Goal: Book appointment/travel/reservation

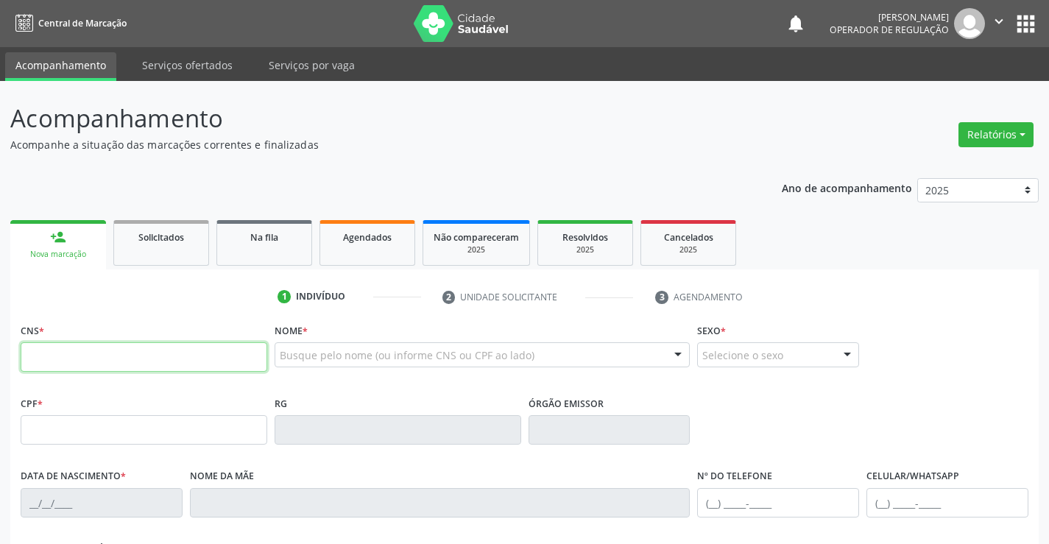
click at [96, 347] on input "text" at bounding box center [144, 356] width 247 height 29
click at [83, 358] on input "text" at bounding box center [144, 356] width 247 height 29
type input "700 4024 2134 3144"
type input "007890141"
type input "[DATE]"
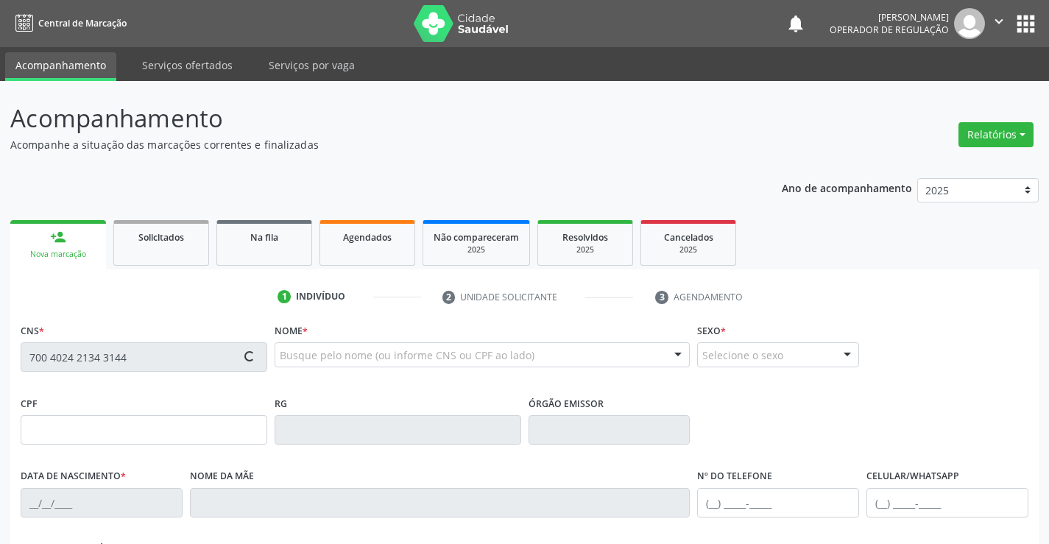
type input "[PHONE_NUMBER]"
type input "112.486.225-02"
type input "S/N"
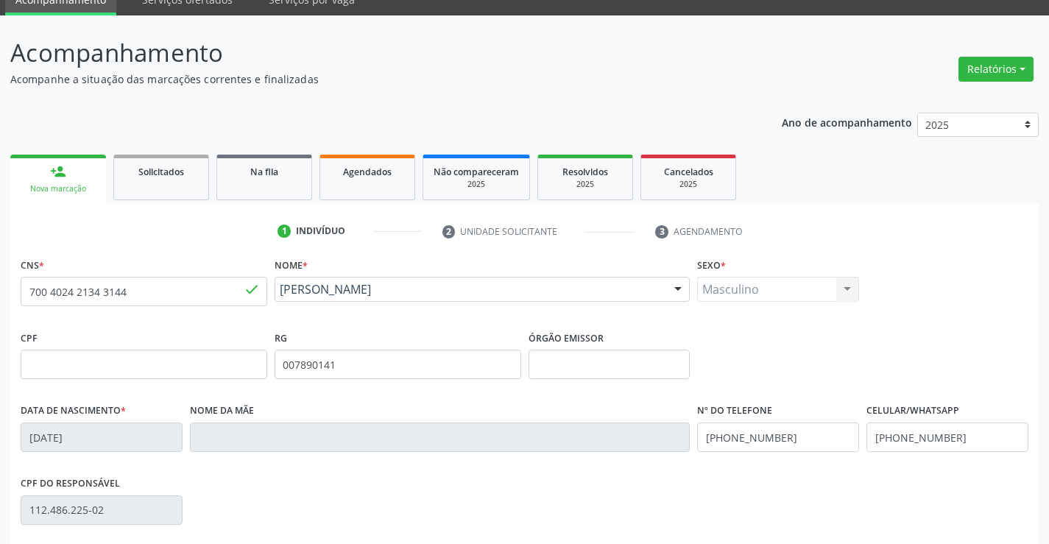
scroll to position [254, 0]
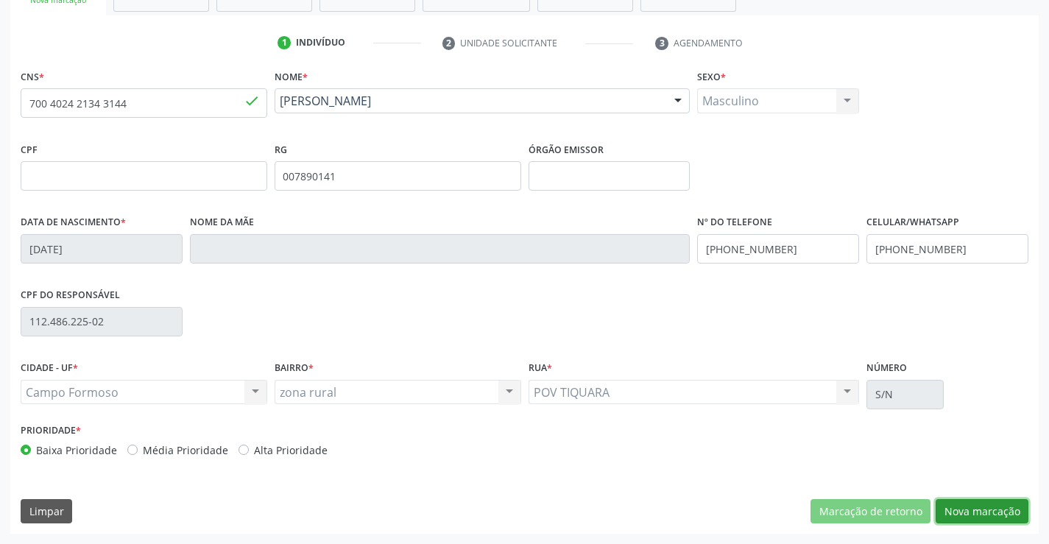
click at [984, 508] on button "Nova marcação" at bounding box center [982, 511] width 93 height 25
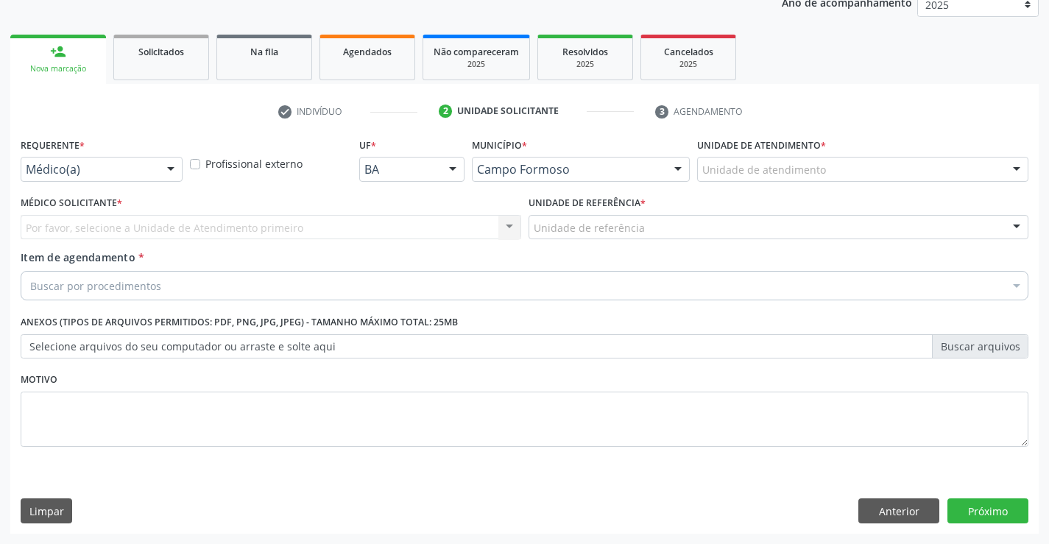
scroll to position [185, 0]
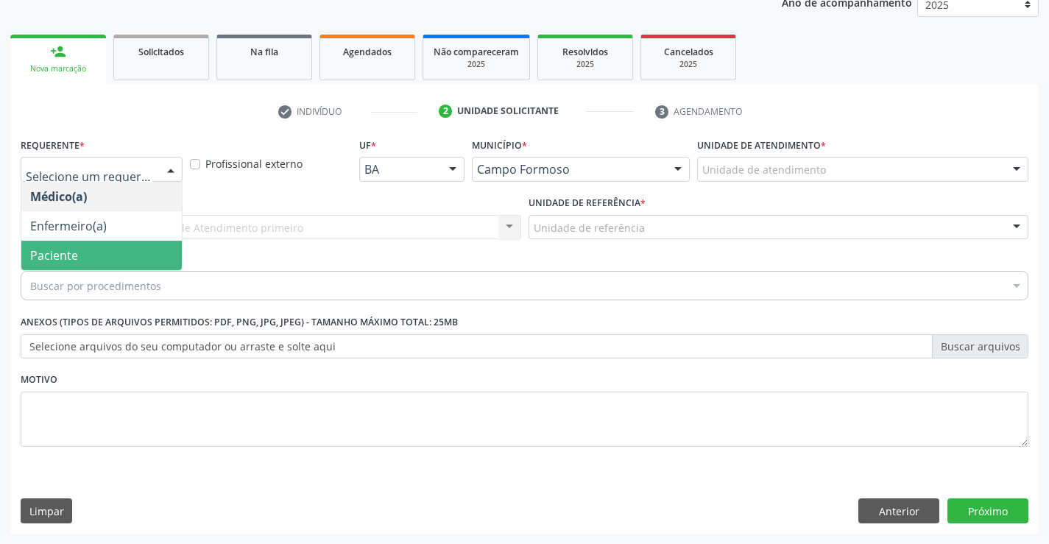
click at [79, 261] on span "Paciente" at bounding box center [101, 255] width 160 height 29
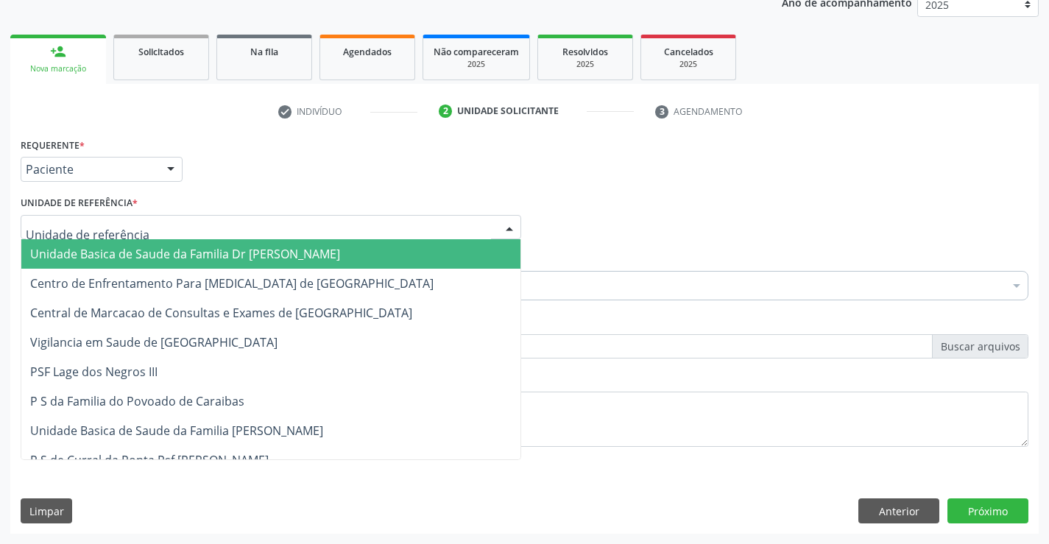
click at [195, 246] on span "Unidade Basica de Saude da Familia Dr [PERSON_NAME]" at bounding box center [185, 254] width 310 height 16
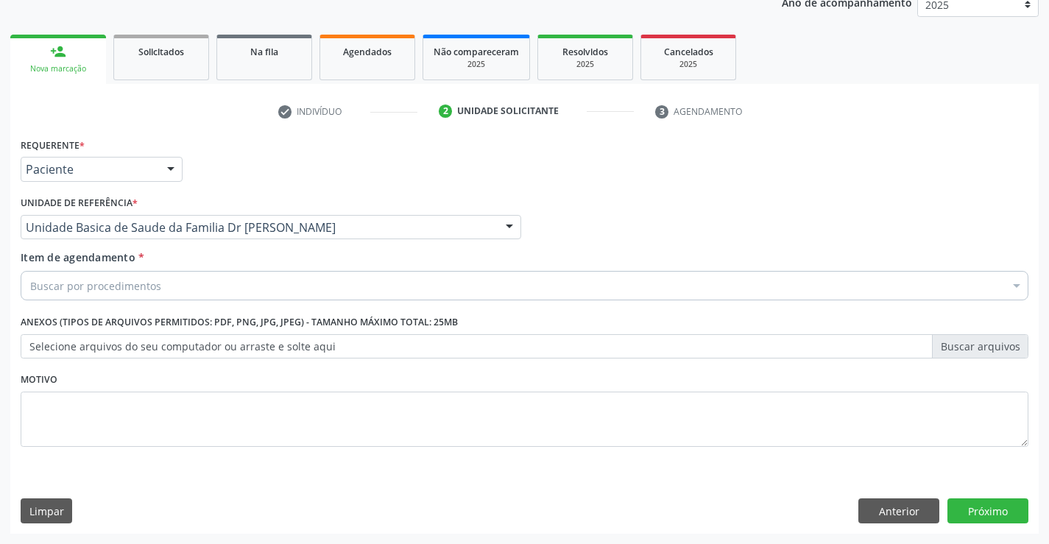
click at [185, 284] on div "Buscar por procedimentos" at bounding box center [525, 285] width 1008 height 29
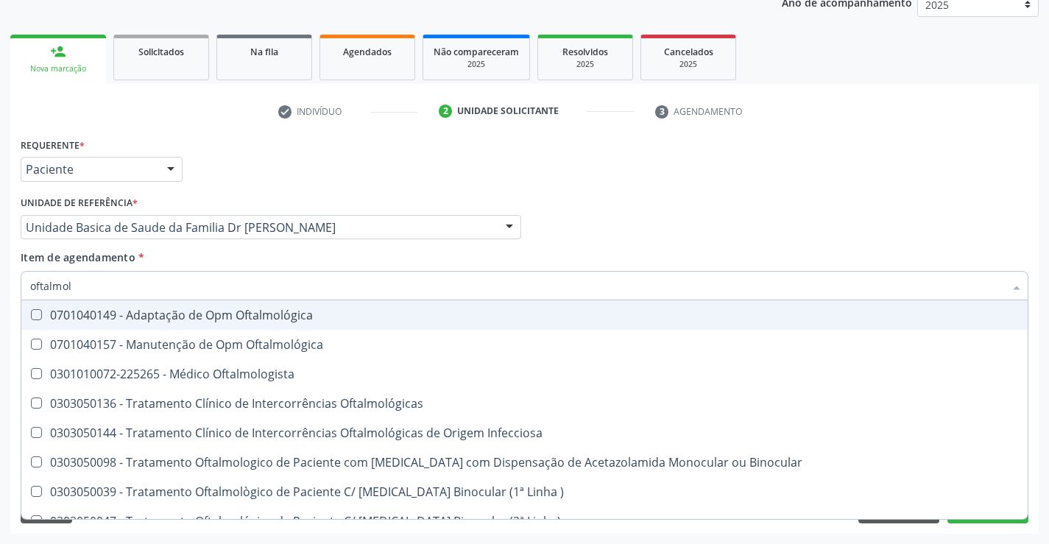
type input "oftalmolo"
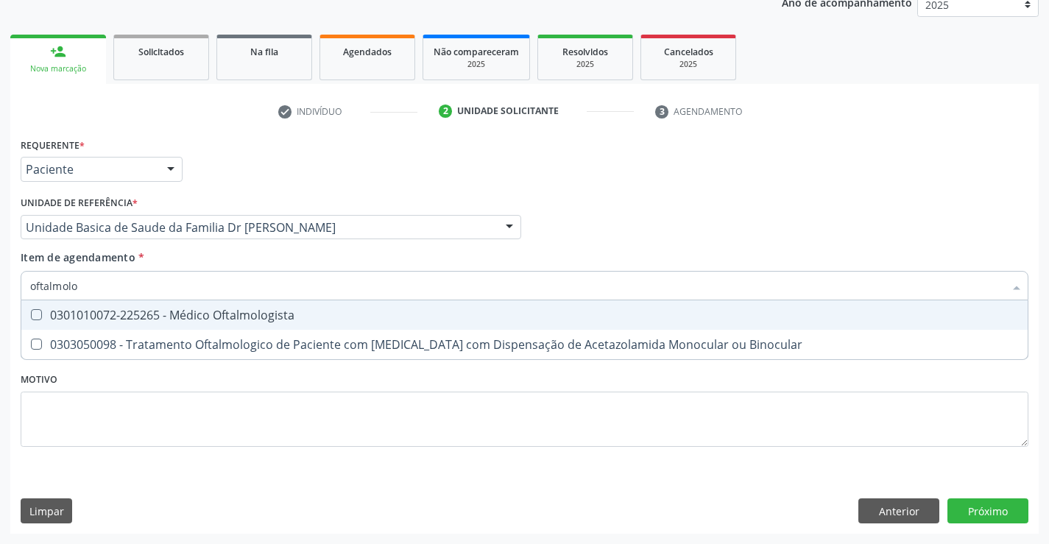
click at [225, 312] on div "0301010072-225265 - Médico Oftalmologista" at bounding box center [524, 315] width 989 height 12
checkbox Oftalmologista "true"
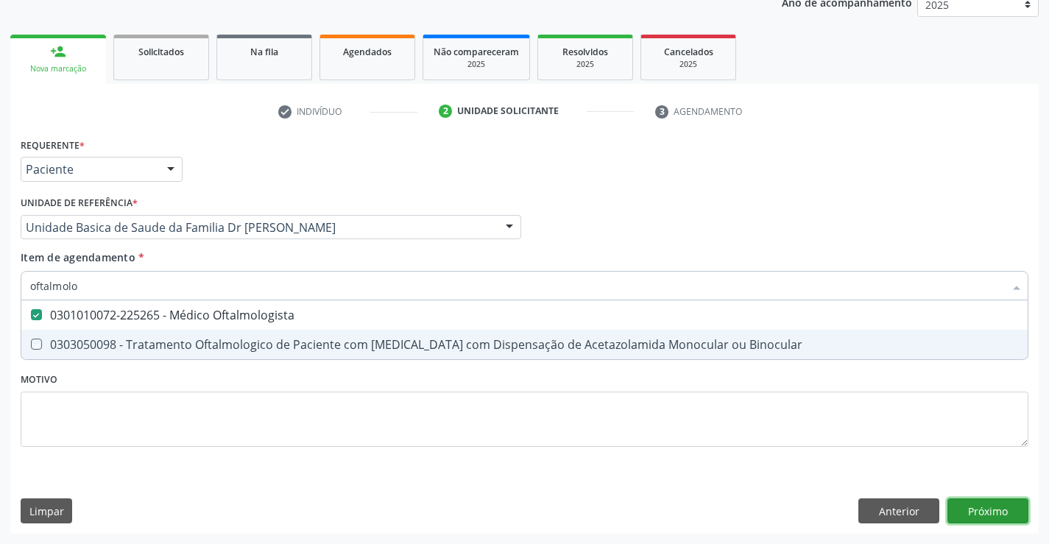
click at [983, 515] on div "Requerente * Paciente Médico(a) Enfermeiro(a) Paciente Nenhum resultado encontr…" at bounding box center [524, 334] width 1028 height 400
checkbox Binocular "true"
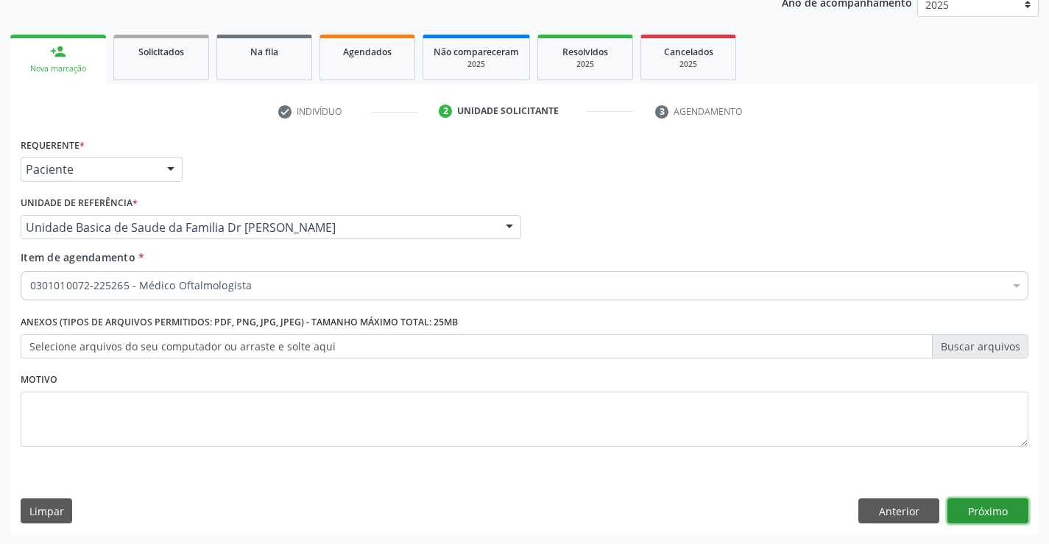
click at [980, 508] on button "Próximo" at bounding box center [987, 510] width 81 height 25
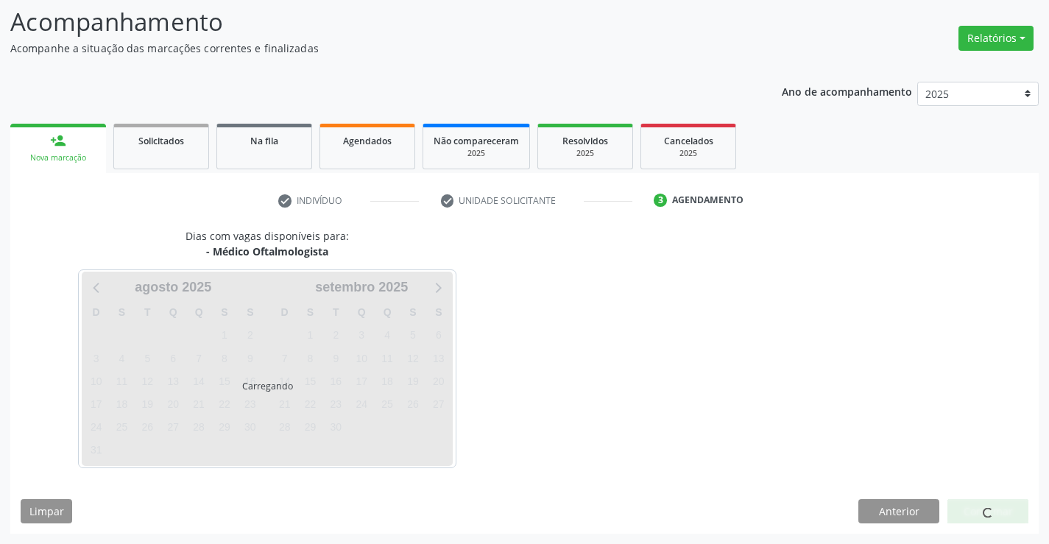
scroll to position [140, 0]
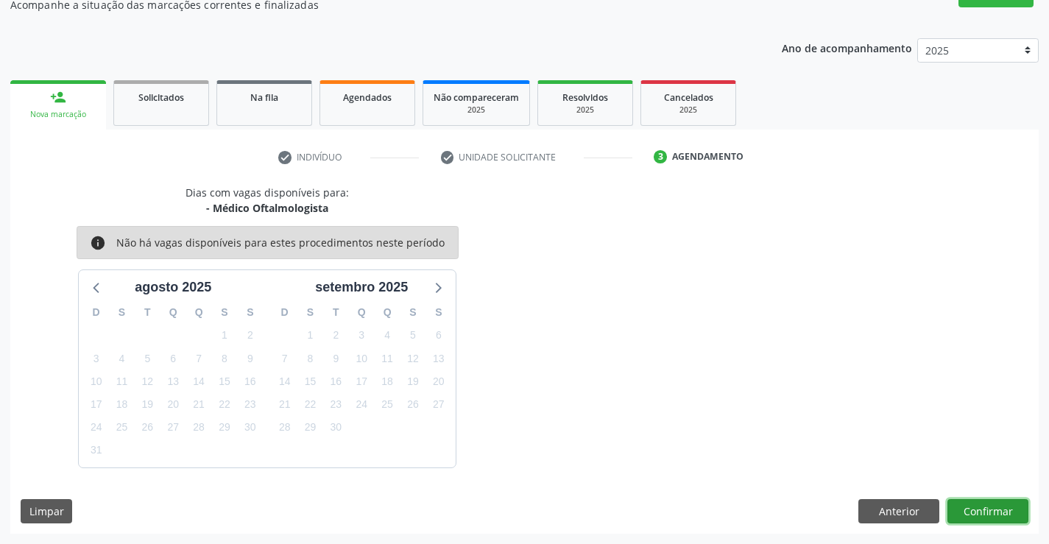
click at [980, 508] on button "Confirmar" at bounding box center [987, 511] width 81 height 25
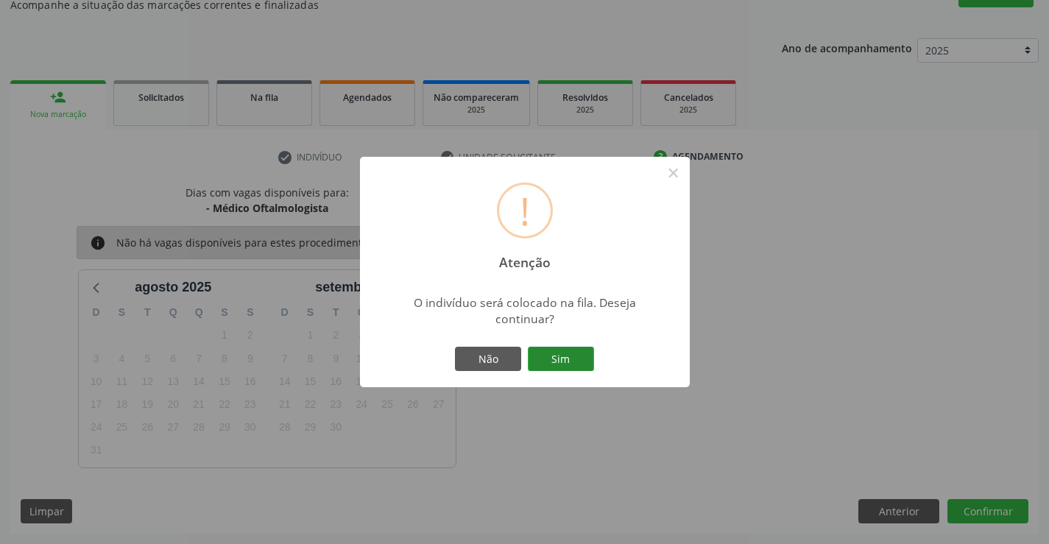
click at [565, 359] on button "Sim" at bounding box center [561, 359] width 66 height 25
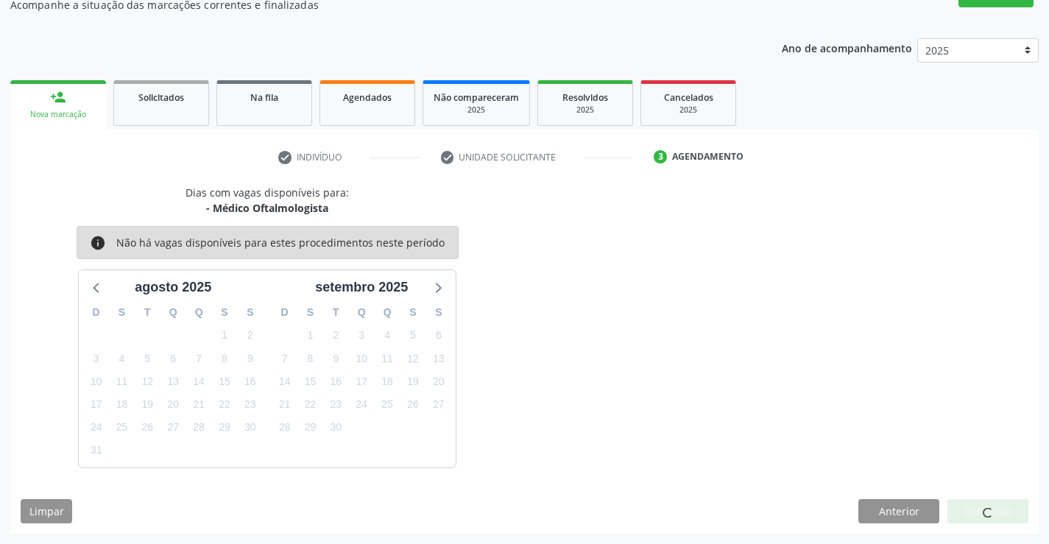
scroll to position [0, 0]
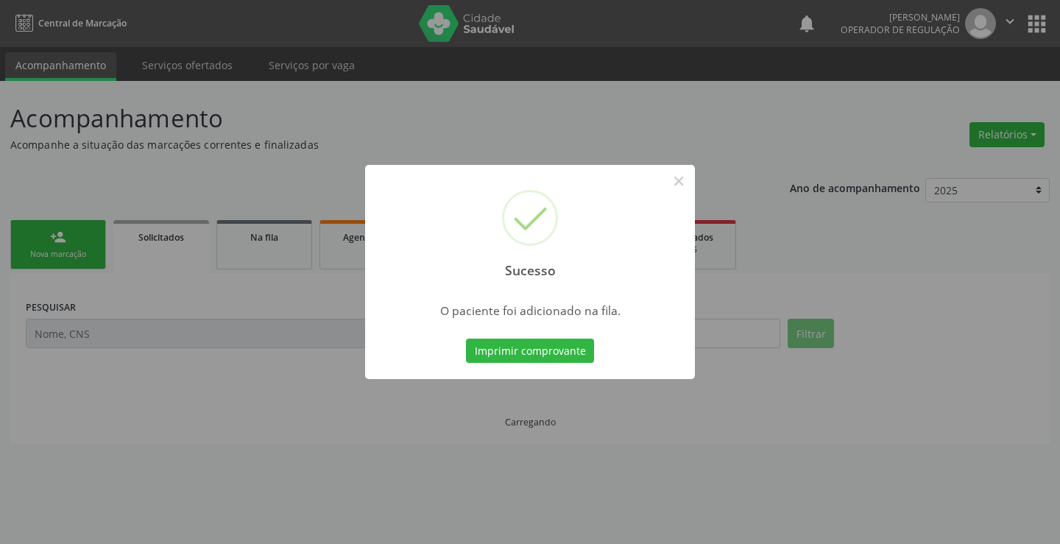
click at [565, 359] on button "Imprimir comprovante" at bounding box center [530, 351] width 128 height 25
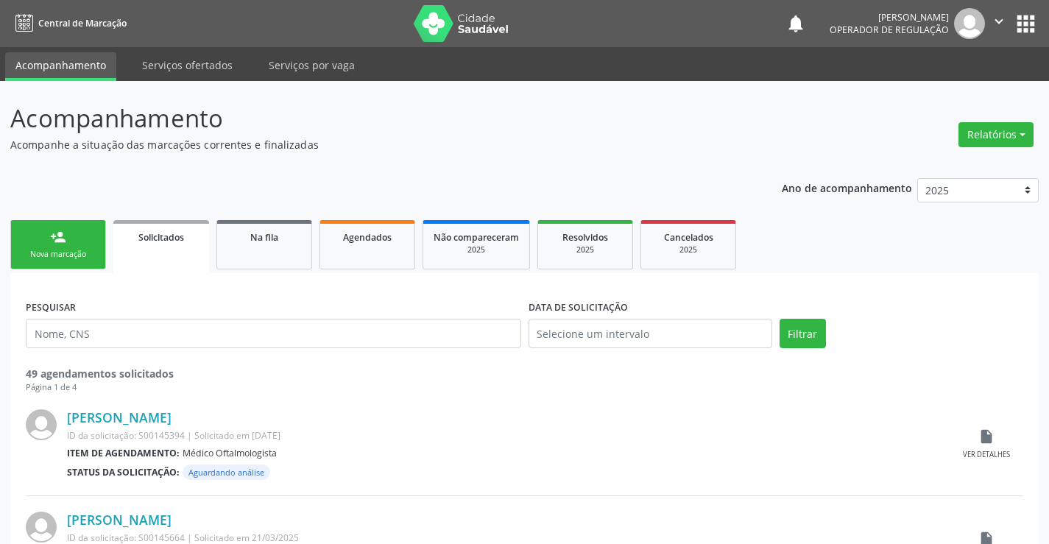
click at [65, 247] on link "person_add Nova marcação" at bounding box center [58, 244] width 96 height 49
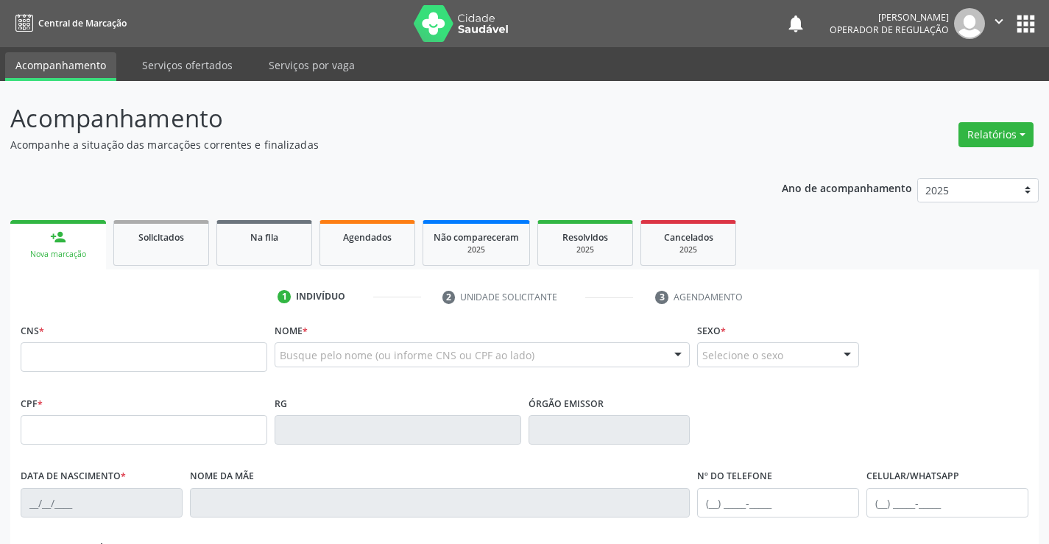
click at [1005, 17] on icon "" at bounding box center [999, 21] width 16 height 16
click at [927, 90] on link "Sair" at bounding box center [962, 89] width 102 height 21
